Goal: Share content

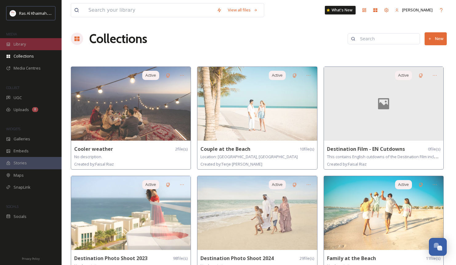
click at [15, 44] on span "Library" at bounding box center [20, 44] width 12 height 6
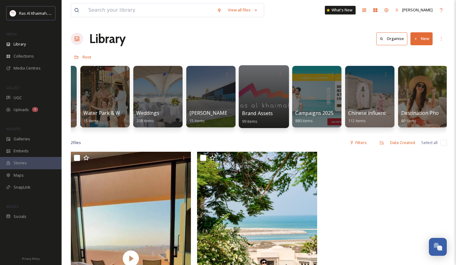
scroll to position [0, 628]
click at [265, 96] on div at bounding box center [263, 96] width 50 height 63
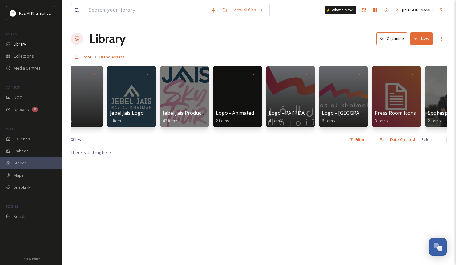
scroll to position [0, 259]
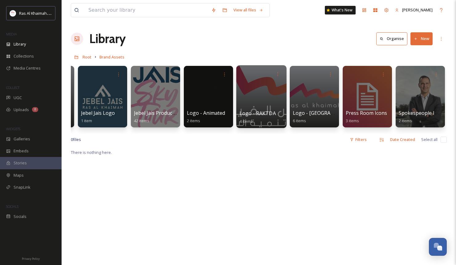
click at [265, 98] on div at bounding box center [261, 96] width 50 height 63
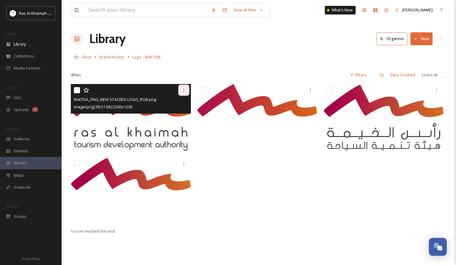
click at [185, 90] on icon at bounding box center [183, 90] width 5 height 5
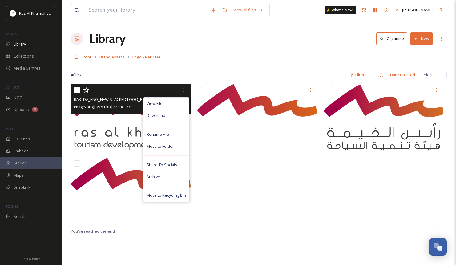
click at [113, 117] on img at bounding box center [131, 117] width 120 height 67
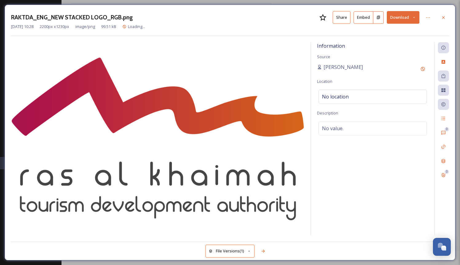
click at [346, 19] on button "Share" at bounding box center [342, 17] width 18 height 13
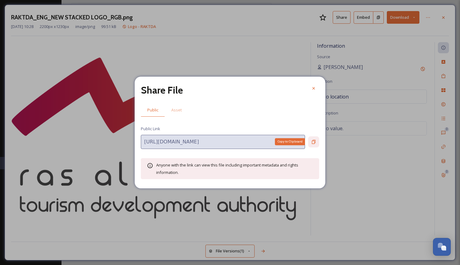
click at [315, 138] on div "Copy to Clipboard" at bounding box center [313, 141] width 11 height 11
click at [313, 89] on icon at bounding box center [313, 88] width 5 height 5
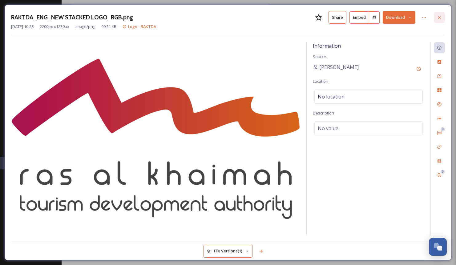
click at [442, 15] on div at bounding box center [439, 17] width 11 height 11
